Goal: Transaction & Acquisition: Book appointment/travel/reservation

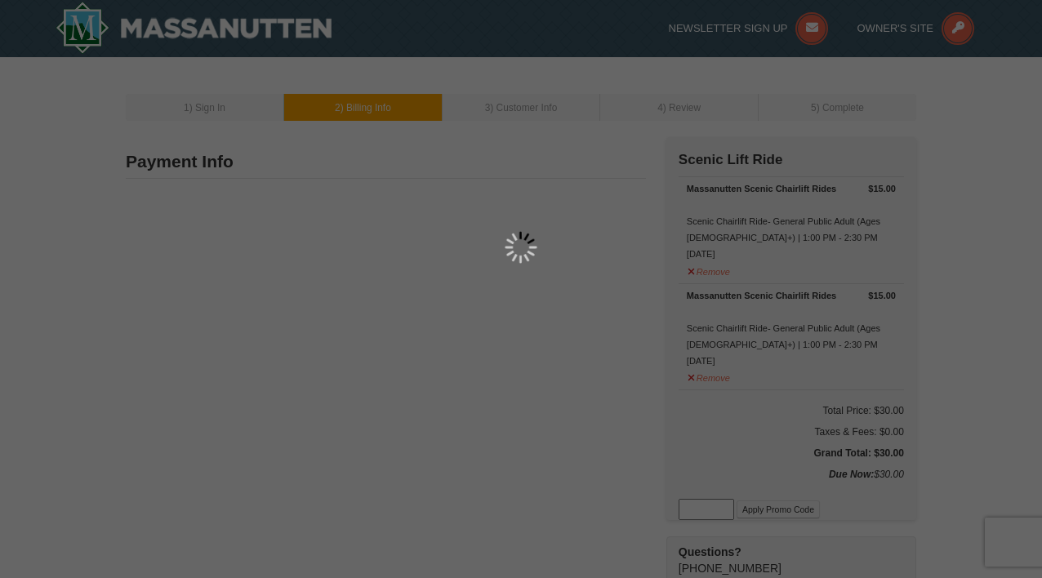
type input "3439 Charles St"
type input "Falls Church"
type input "22041"
type input "571"
type input "457"
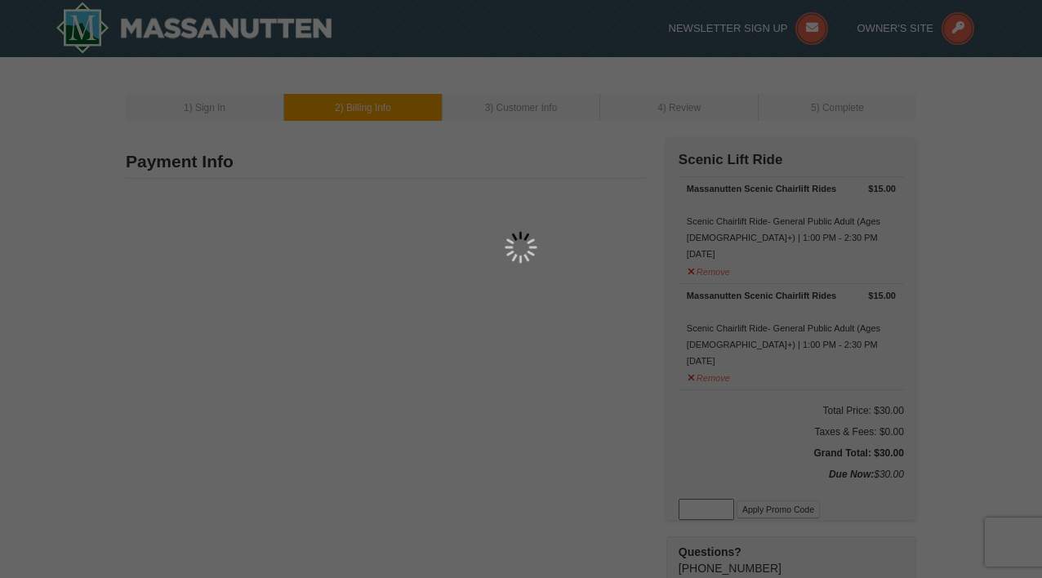
type input "2189"
type input "jannatyrhossain@gmail.com"
select select "VA"
select select "10"
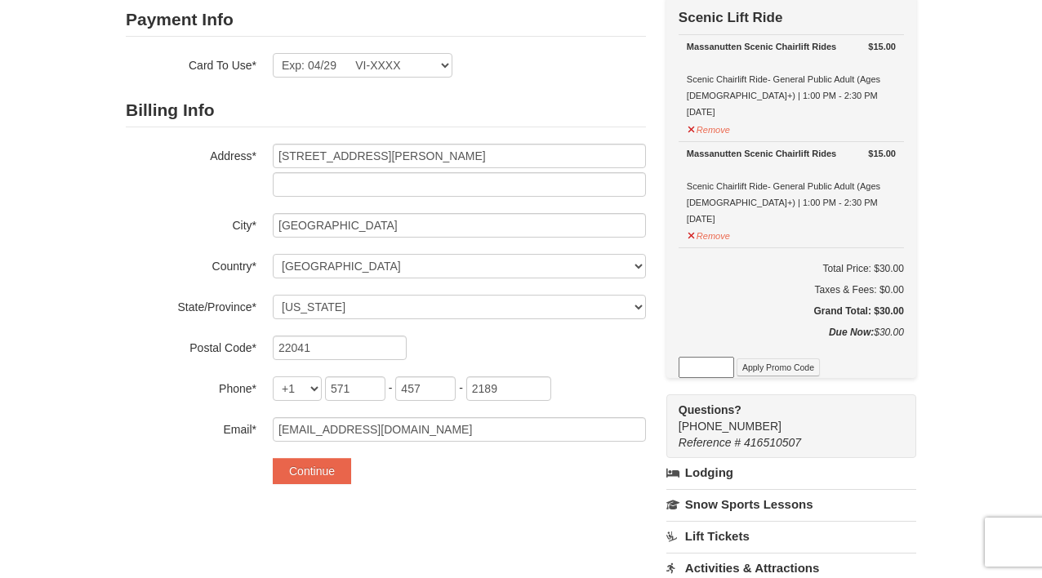
scroll to position [158, 0]
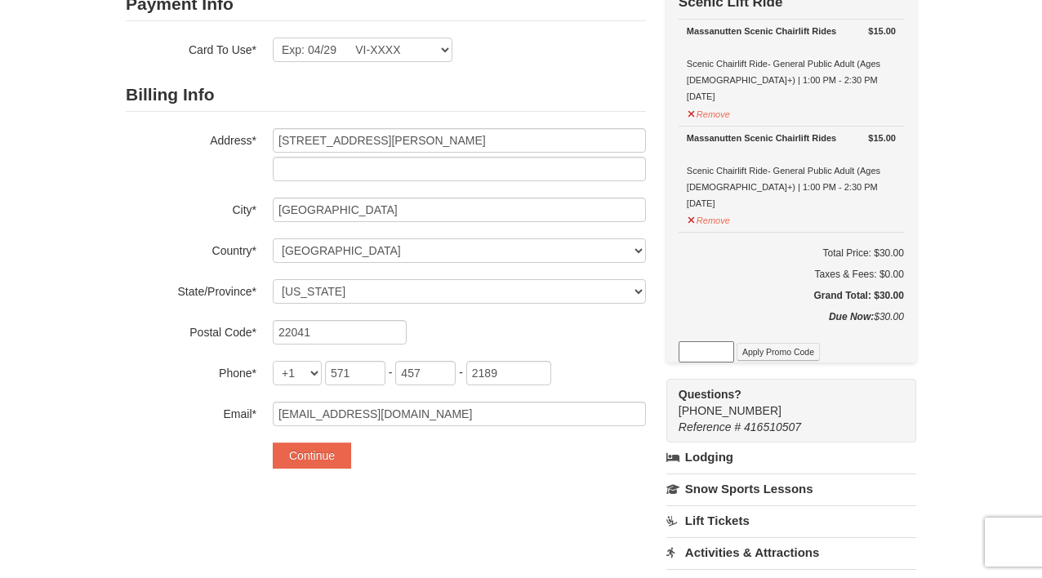
click at [377, 61] on form "Payment Info Card To Use* Exp: 04/29 VI-XXXX New Card Are you sure you want to …" at bounding box center [386, 228] width 520 height 481
click at [381, 49] on select "Exp: 04/29 VI-XXXX New Card" at bounding box center [363, 50] width 180 height 25
click at [273, 38] on select "Exp: 04/29 VI-XXXX New Card" at bounding box center [363, 50] width 180 height 25
click at [304, 452] on button "Continue" at bounding box center [312, 456] width 78 height 26
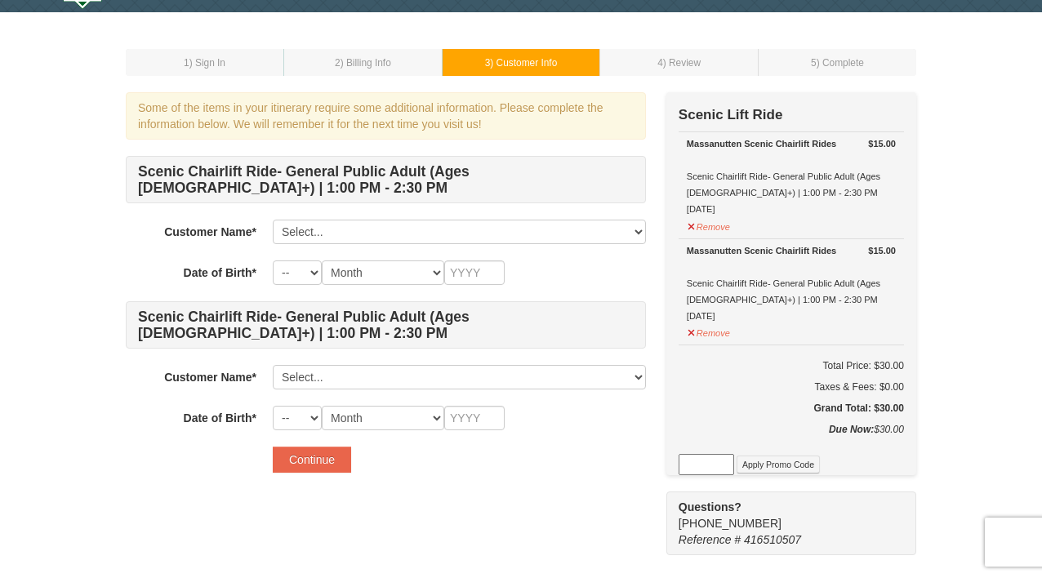
scroll to position [56, 0]
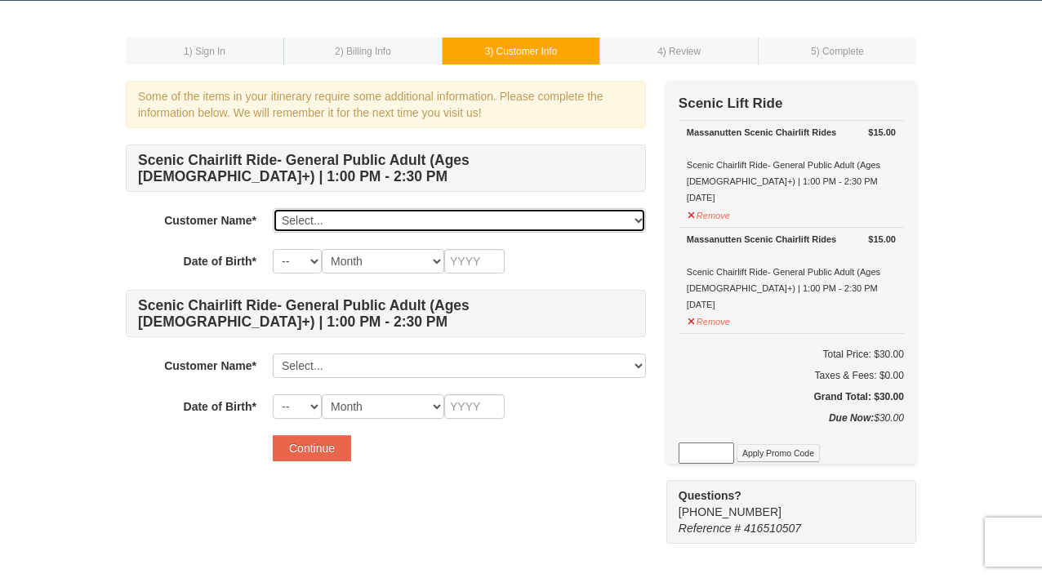
click at [401, 212] on select "Select... Jannaty Hossain Dola Hossain Add New..." at bounding box center [459, 220] width 373 height 25
select select "28333809"
click at [273, 208] on select "Select... Jannaty Hossain Dola Hossain Add New..." at bounding box center [459, 220] width 373 height 25
select select "27"
select select "04"
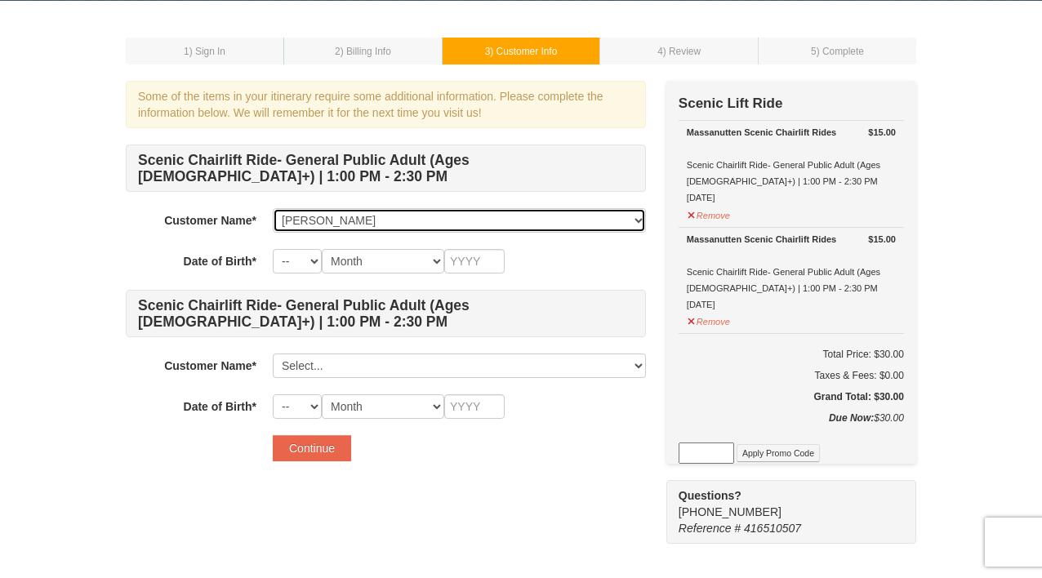
type input "2000"
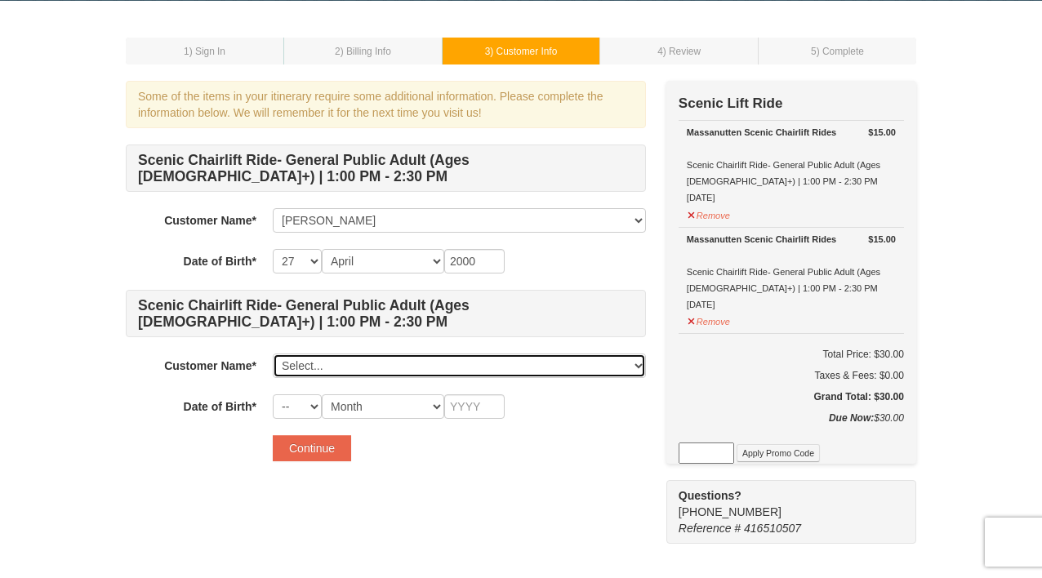
click at [314, 369] on select "Select... Jannaty Hossain Dola Hossain Add New..." at bounding box center [459, 366] width 373 height 25
select select "28334393"
click at [273, 354] on select "Select... Jannaty Hossain Dola Hossain Add New..." at bounding box center [459, 366] width 373 height 25
select select "05"
select select "04"
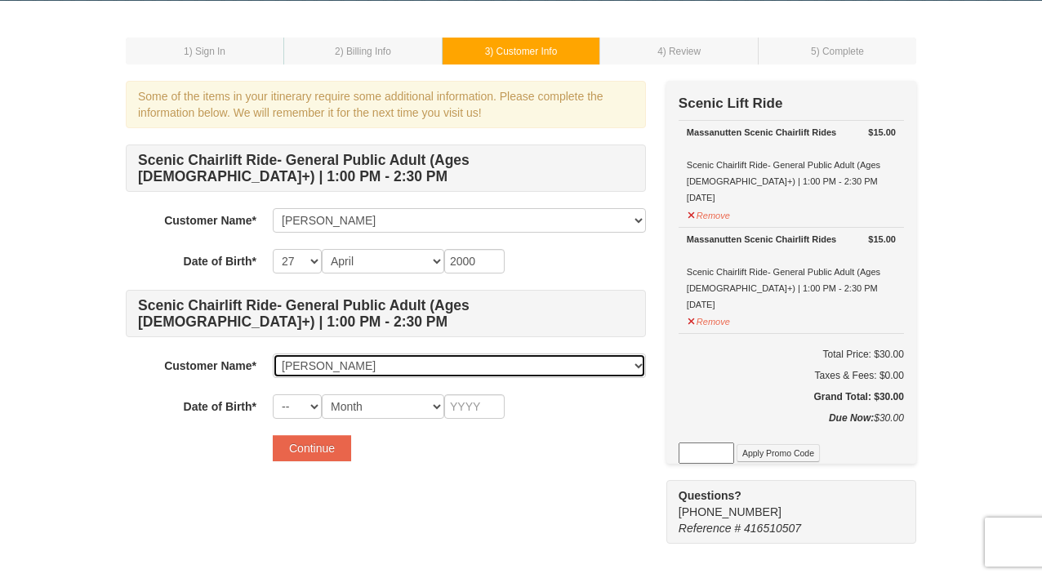
type input "2006"
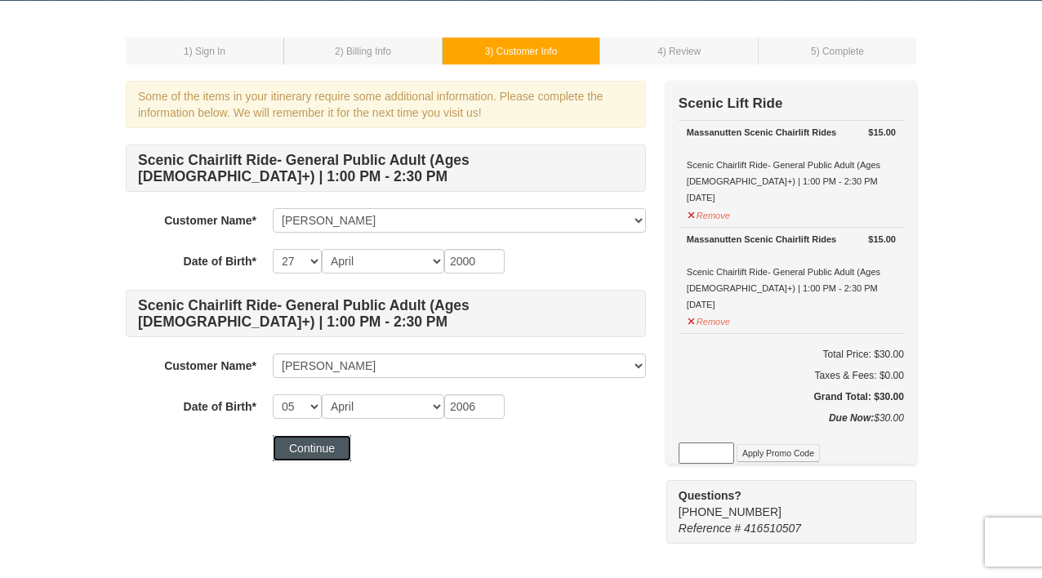
click at [327, 444] on button "Continue" at bounding box center [312, 448] width 78 height 26
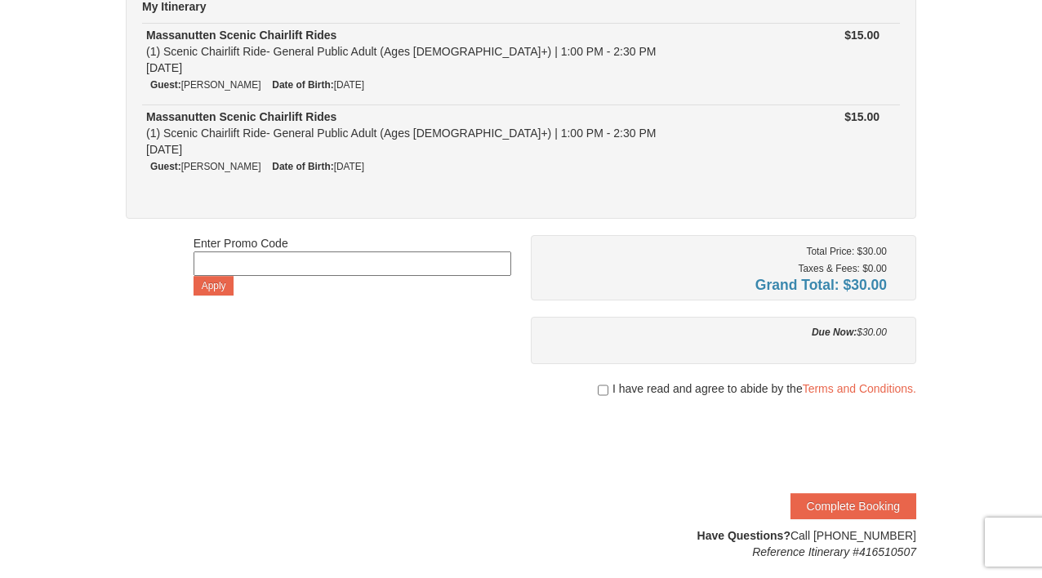
scroll to position [169, 0]
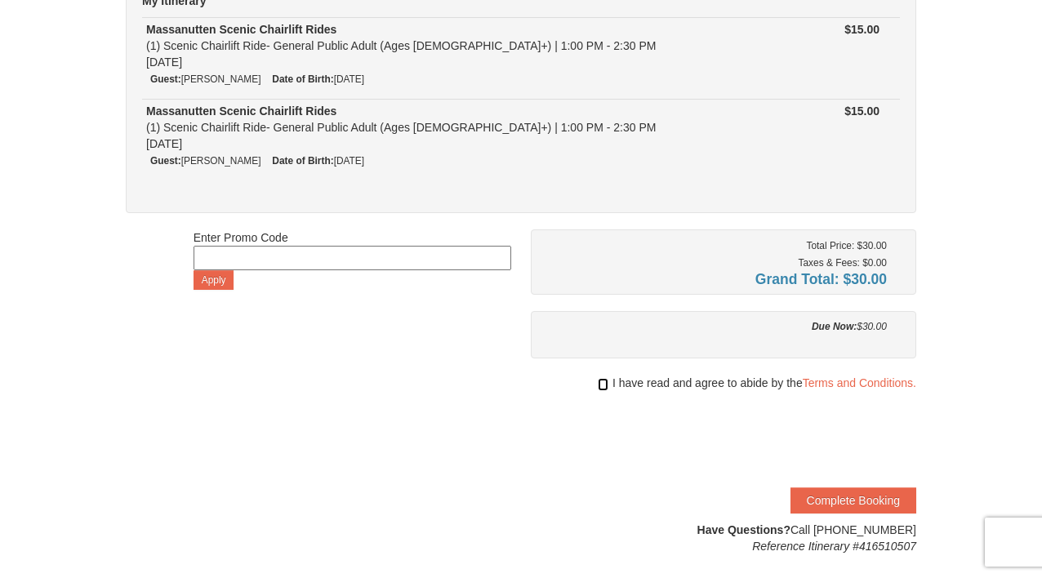
click at [600, 381] on input "checkbox" at bounding box center [603, 384] width 11 height 13
checkbox input "true"
click at [811, 505] on button "Complete Booking" at bounding box center [854, 501] width 126 height 26
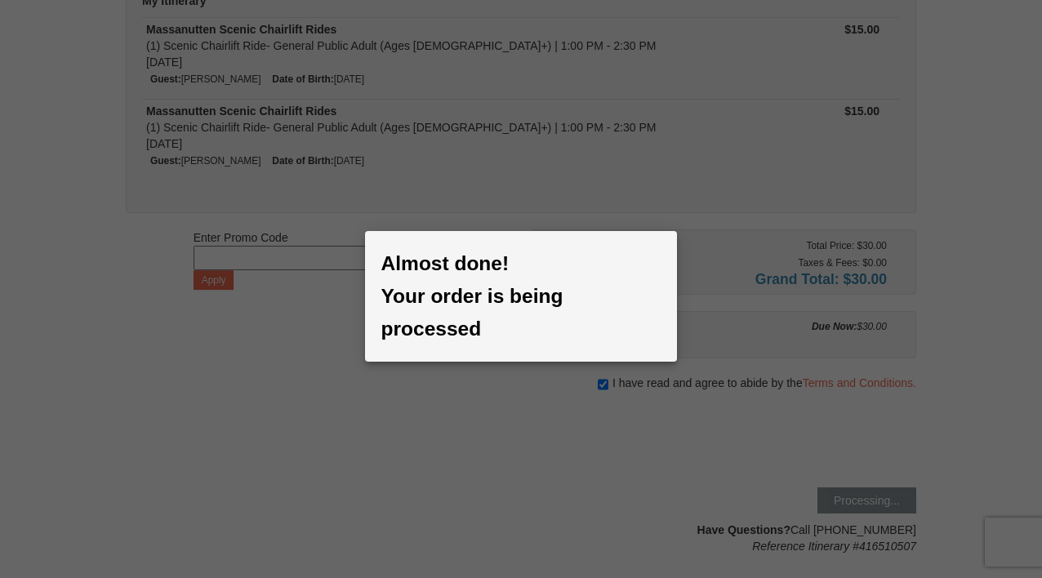
click at [524, 312] on h3 "Almost done! Your order is being processed" at bounding box center [521, 297] width 280 height 98
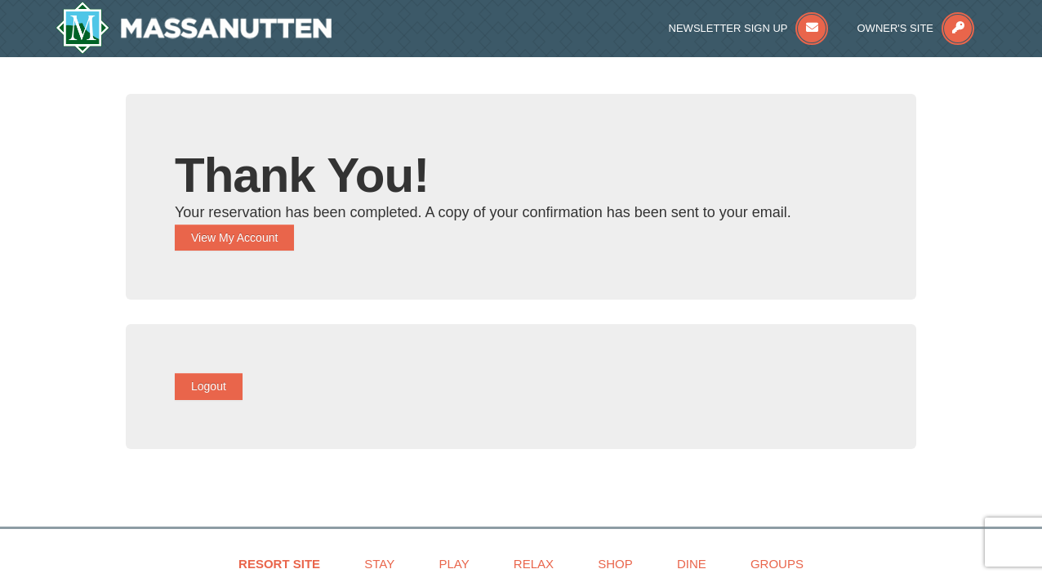
scroll to position [1, 0]
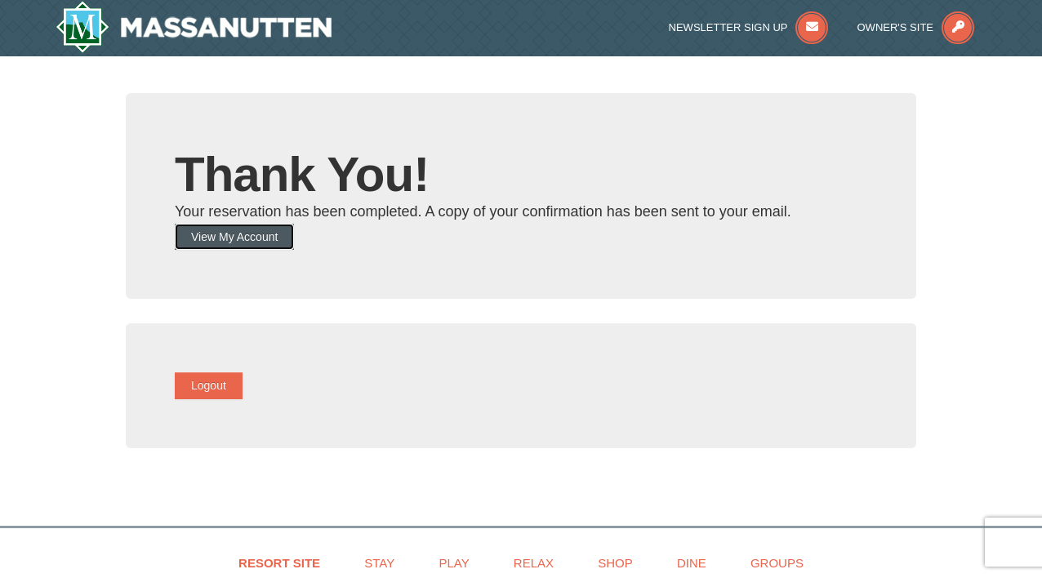
click at [294, 242] on button "View My Account" at bounding box center [234, 237] width 119 height 26
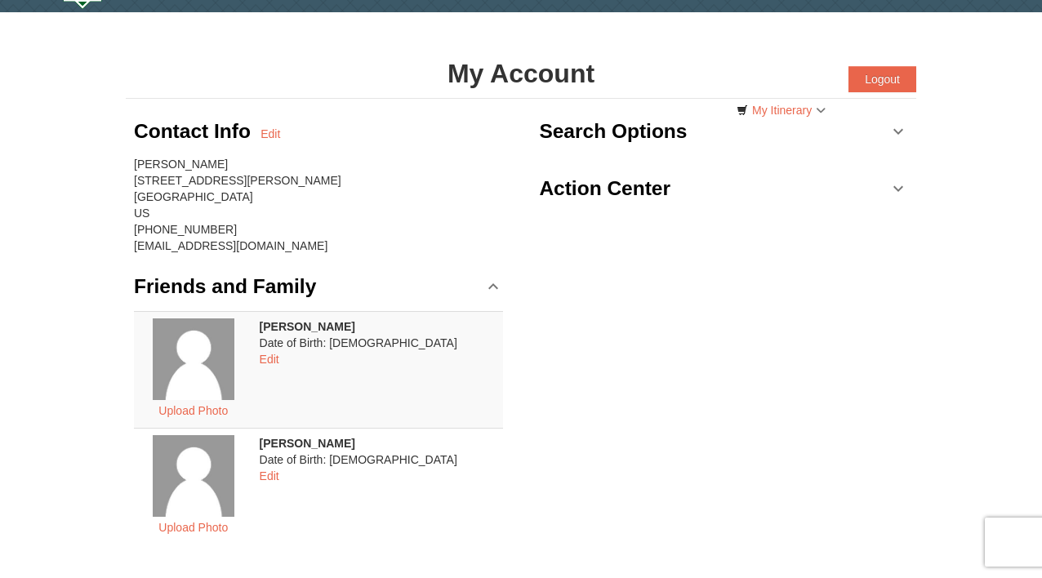
scroll to position [49, 0]
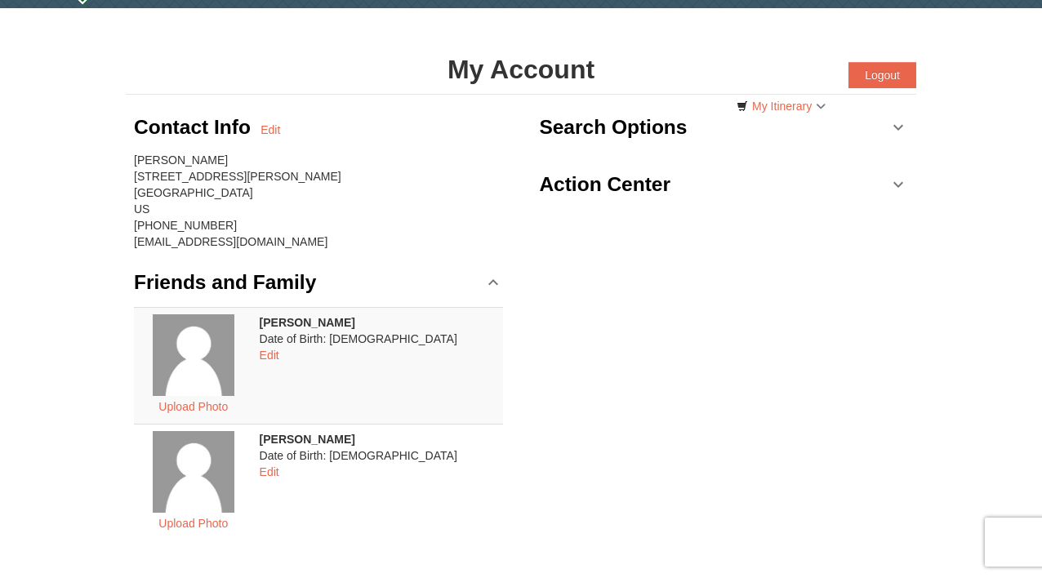
click at [606, 129] on h3 "Search Options" at bounding box center [613, 127] width 148 height 33
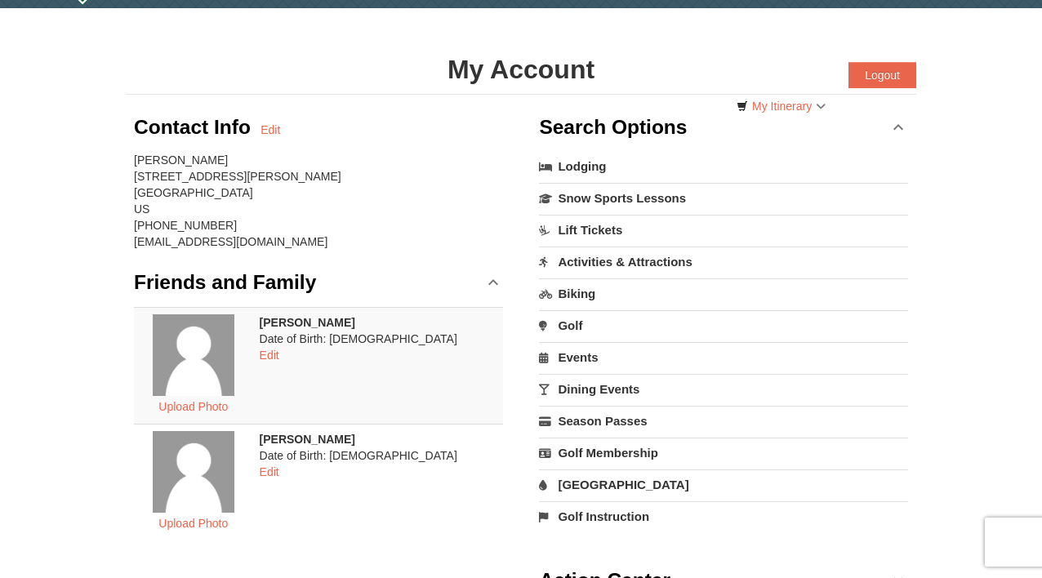
click at [606, 129] on h3 "Search Options" at bounding box center [613, 127] width 148 height 33
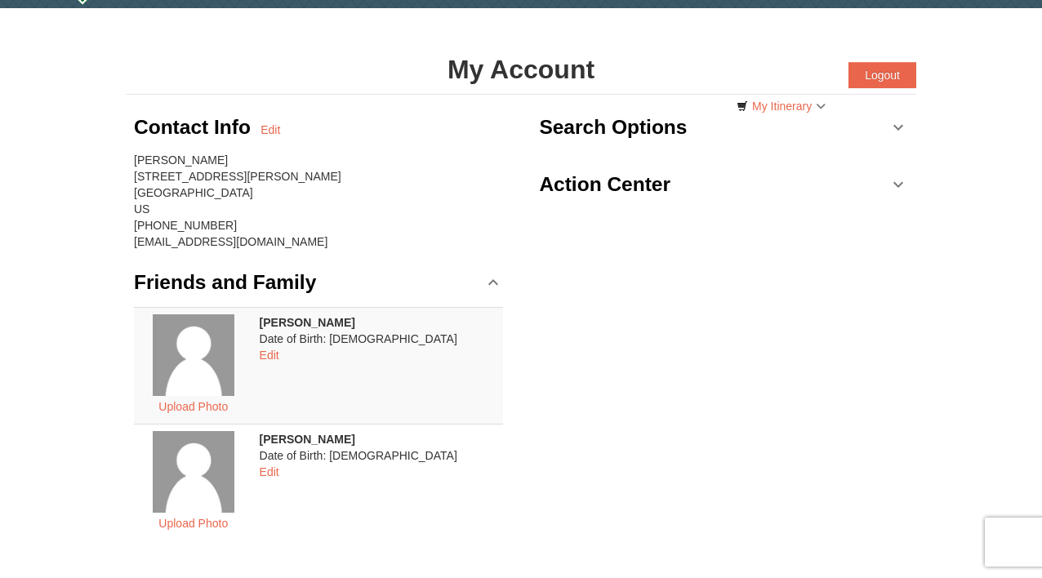
click at [609, 201] on link "Action Center" at bounding box center [723, 184] width 369 height 49
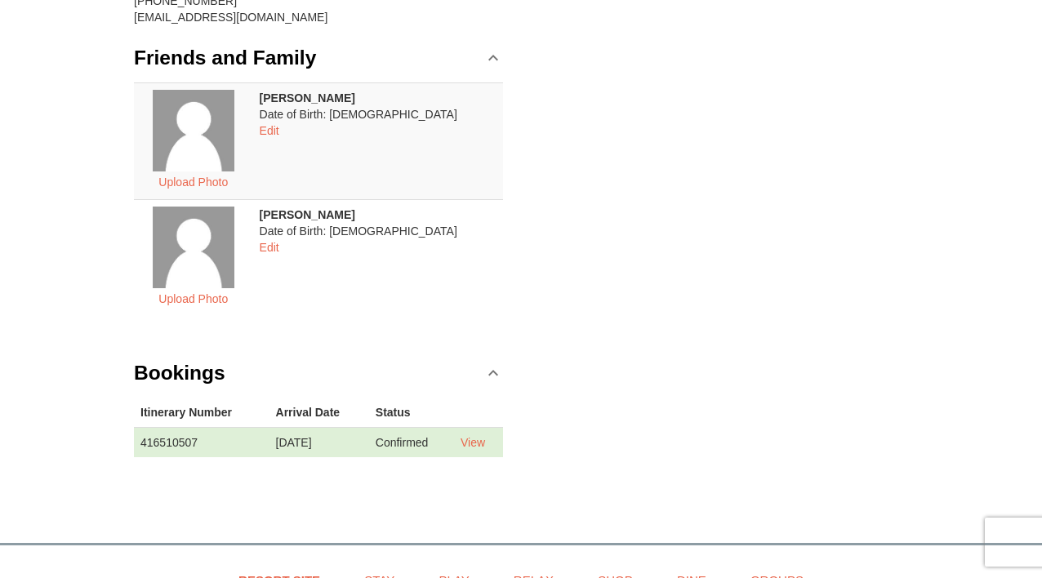
scroll to position [274, 0]
click at [476, 439] on link "View" at bounding box center [473, 441] width 25 height 13
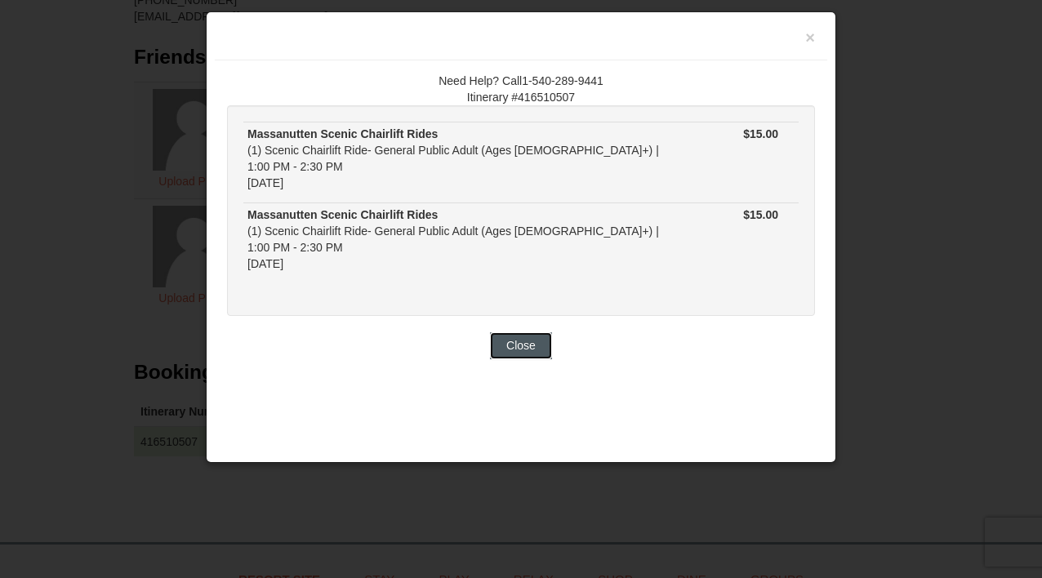
click at [523, 332] on button "Close" at bounding box center [521, 345] width 62 height 26
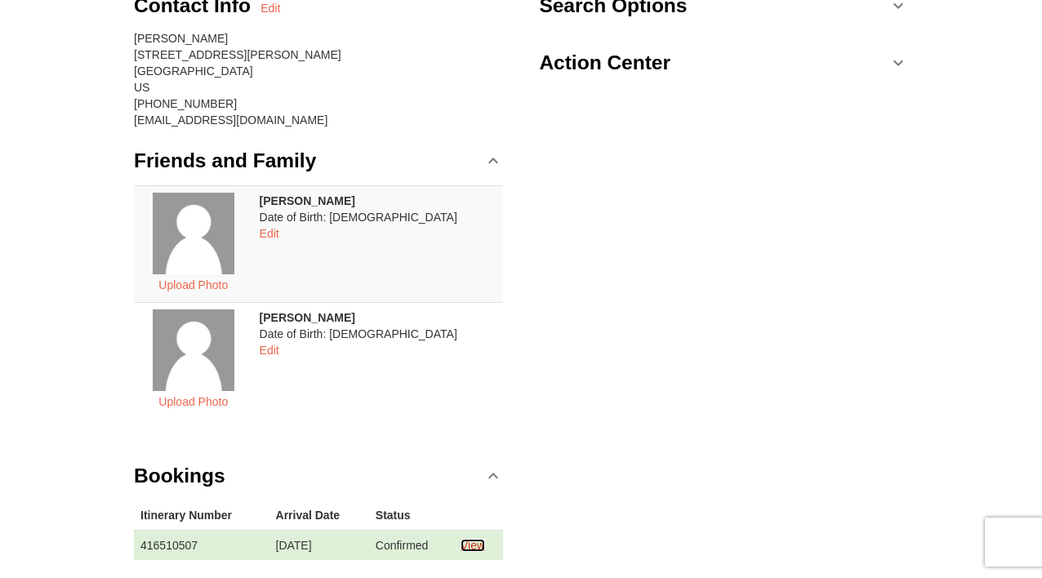
scroll to position [0, 0]
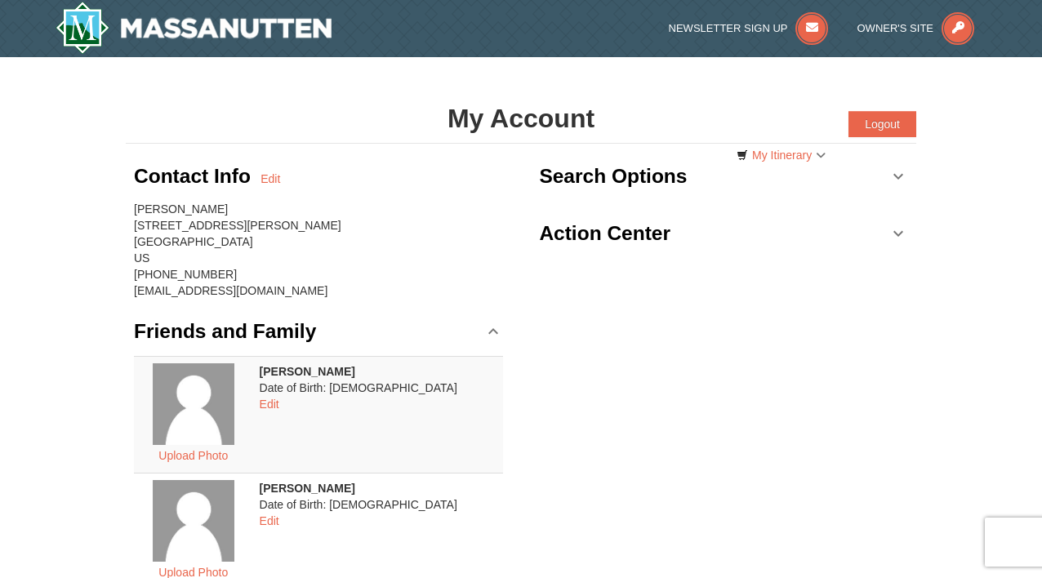
click at [858, 73] on div "× My Account Categories Map List Filter My Itinerary Questions? [PHONE_NUMBER] …" at bounding box center [521, 428] width 1042 height 743
